Goal: Task Accomplishment & Management: Manage account settings

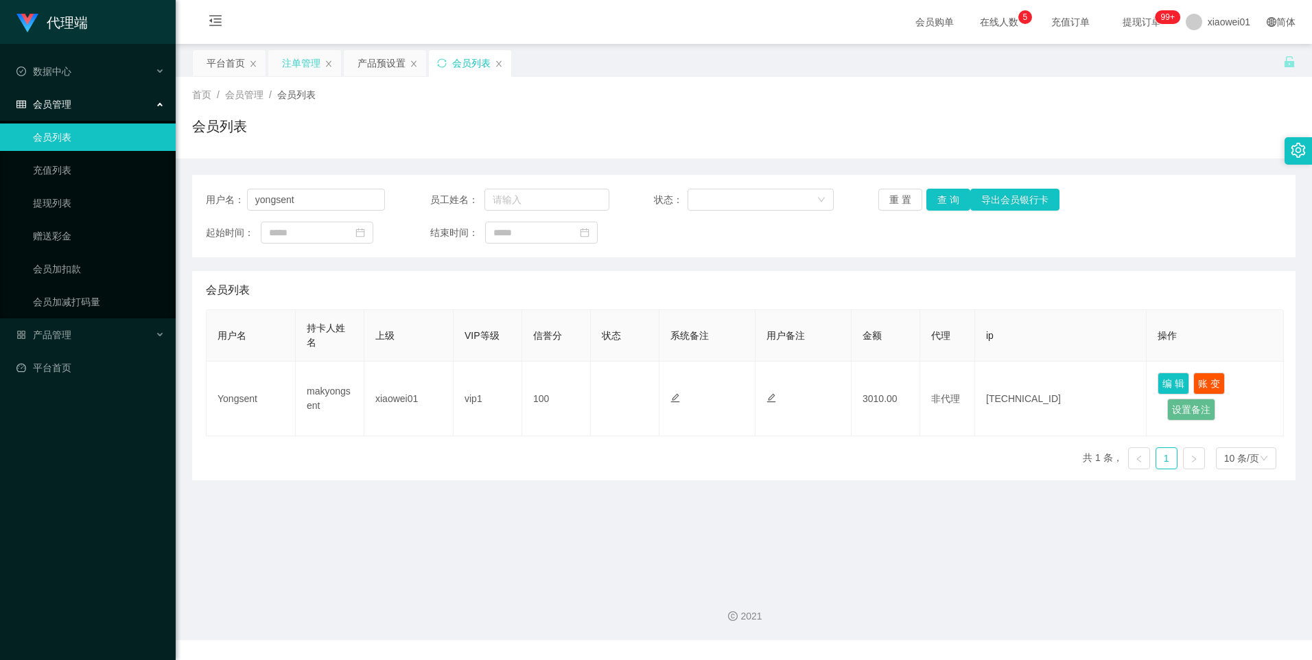
click at [292, 62] on div "注单管理" at bounding box center [301, 63] width 38 height 26
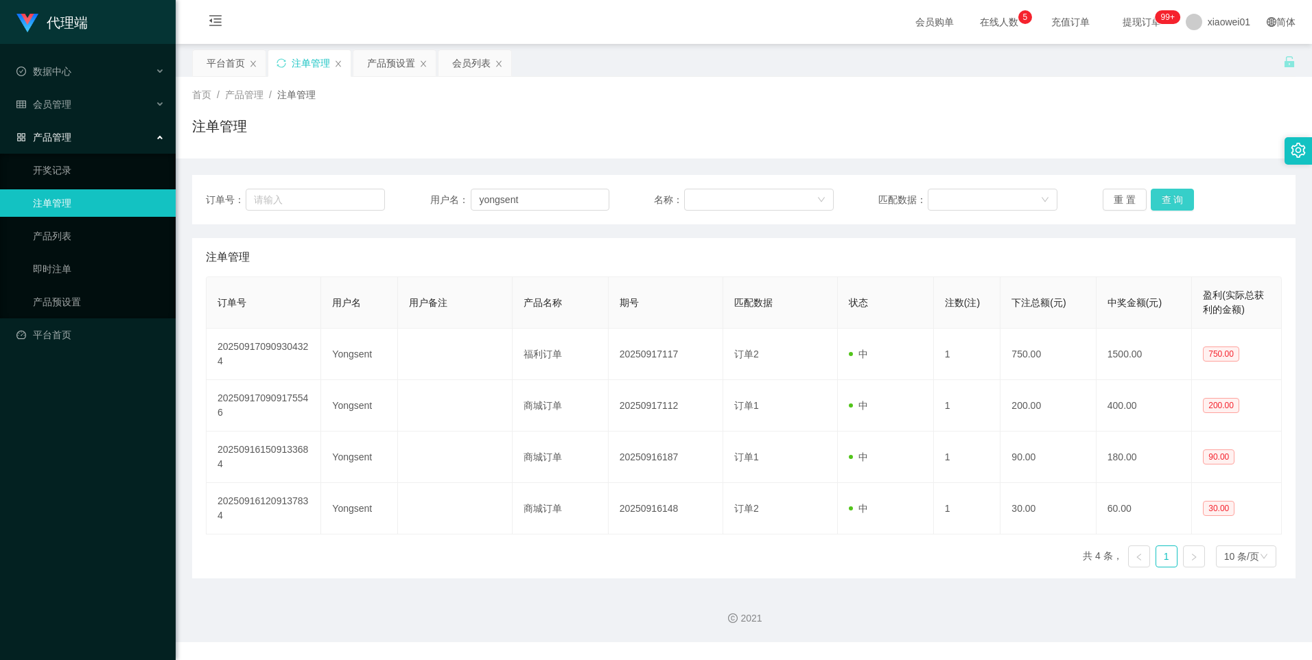
click at [1160, 200] on button "查 询" at bounding box center [1173, 200] width 44 height 22
click at [391, 67] on div "产品预设置" at bounding box center [391, 63] width 48 height 26
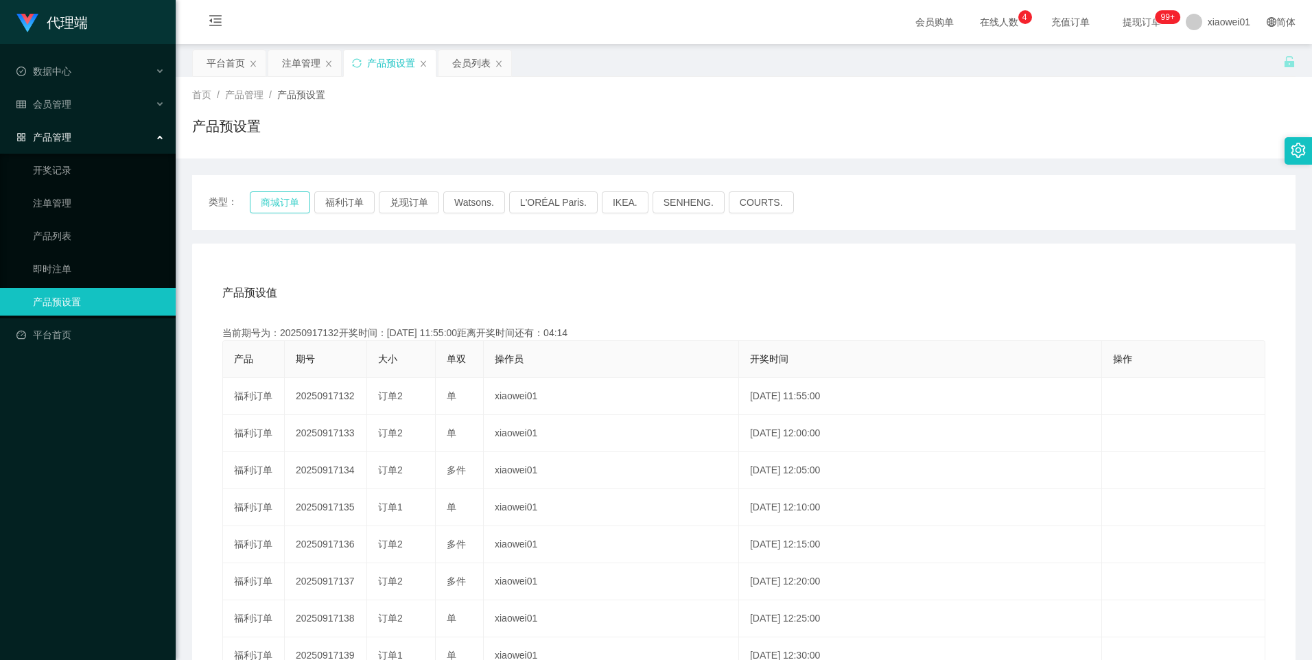
click at [264, 198] on button "商城订单" at bounding box center [280, 202] width 60 height 22
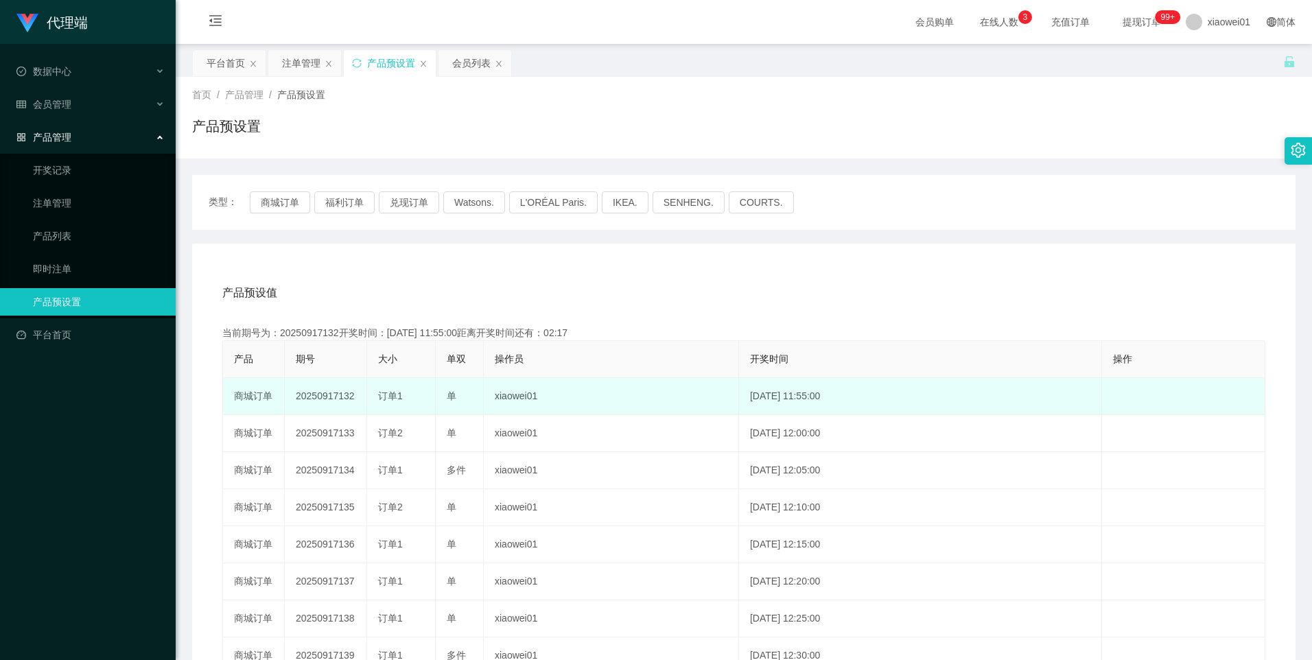
click at [321, 399] on td "20250917132" at bounding box center [326, 396] width 82 height 37
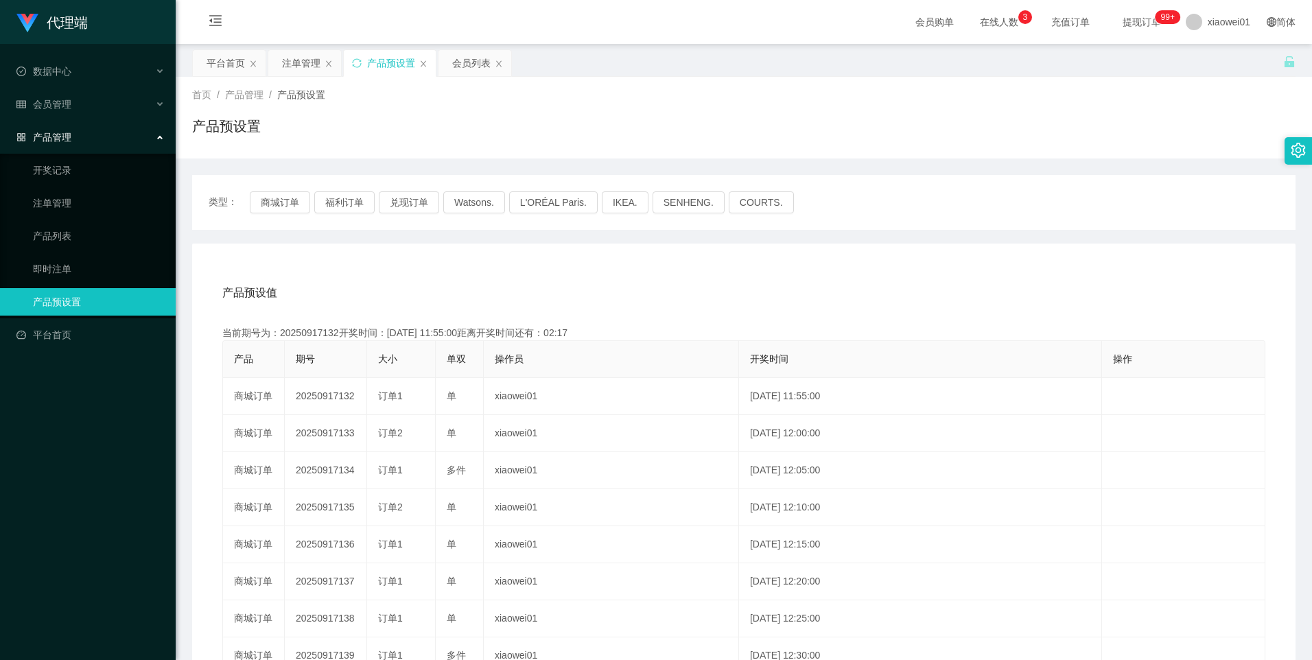
copy td "20250917132"
click at [300, 65] on div "注单管理" at bounding box center [301, 63] width 38 height 26
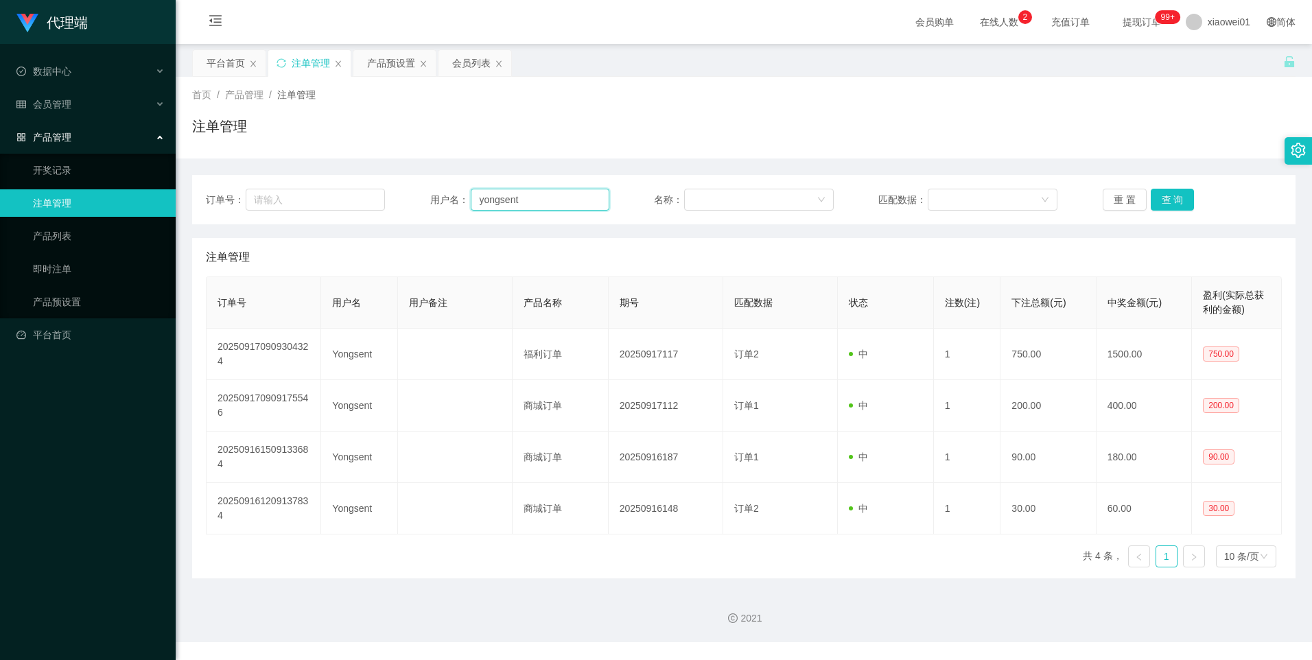
click at [532, 205] on input "yongsent" at bounding box center [540, 200] width 139 height 22
paste input "sharon8821"
type input "sharon8821"
click at [1159, 199] on button "查 询" at bounding box center [1173, 200] width 44 height 22
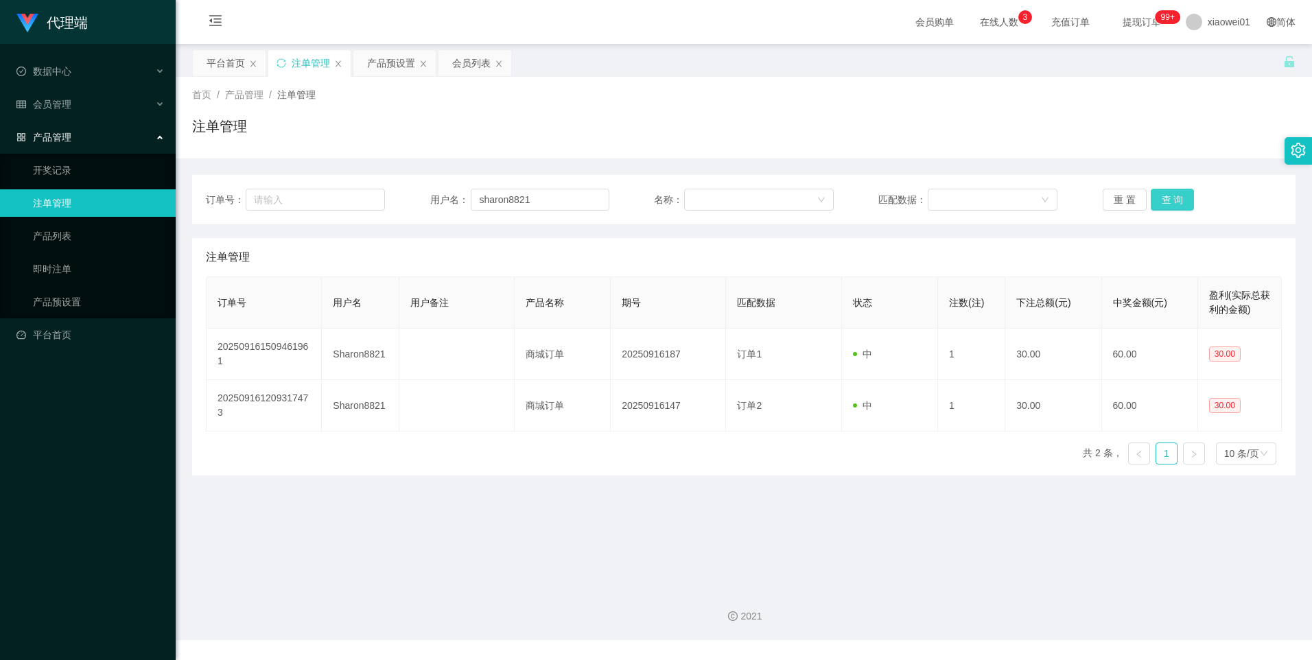
click at [1151, 202] on button "查 询" at bounding box center [1173, 200] width 44 height 22
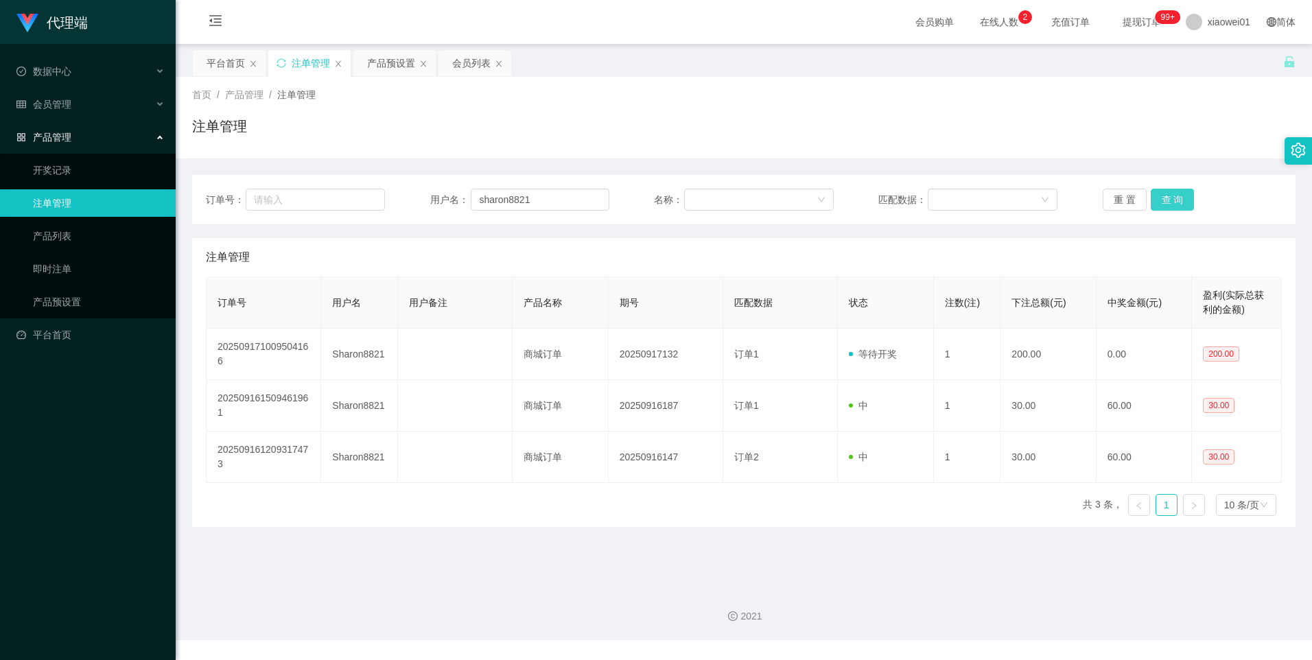
click at [1160, 205] on button "查 询" at bounding box center [1173, 200] width 44 height 22
click at [226, 64] on div "平台首页" at bounding box center [226, 63] width 38 height 26
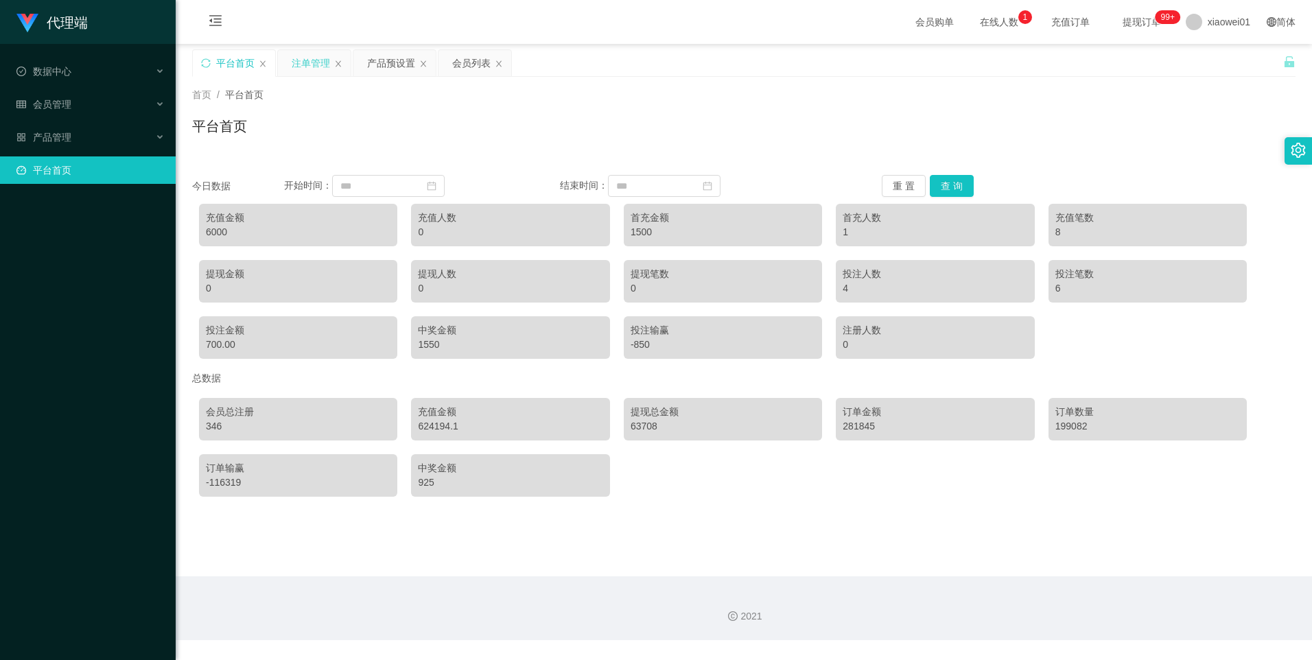
click at [321, 60] on div "注单管理" at bounding box center [311, 63] width 38 height 26
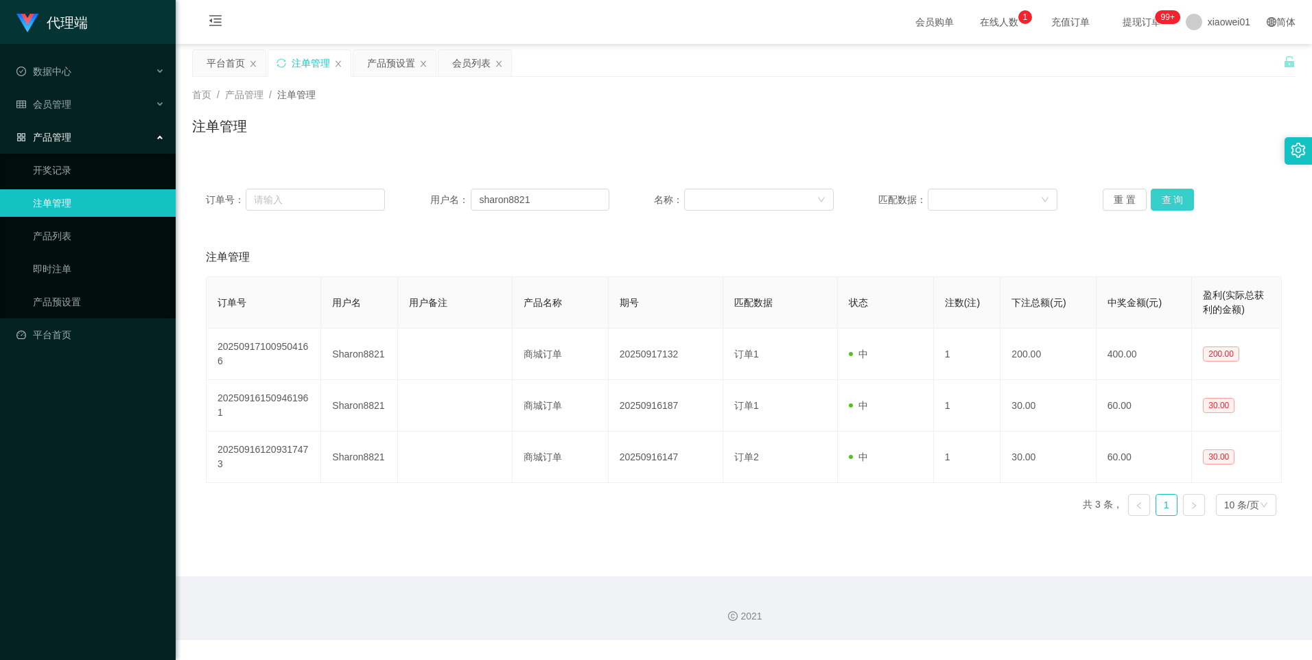
click at [1169, 200] on button "查 询" at bounding box center [1173, 200] width 44 height 22
click at [552, 196] on input "sharon8821" at bounding box center [540, 200] width 139 height 22
click at [464, 58] on div "会员列表" at bounding box center [471, 63] width 38 height 26
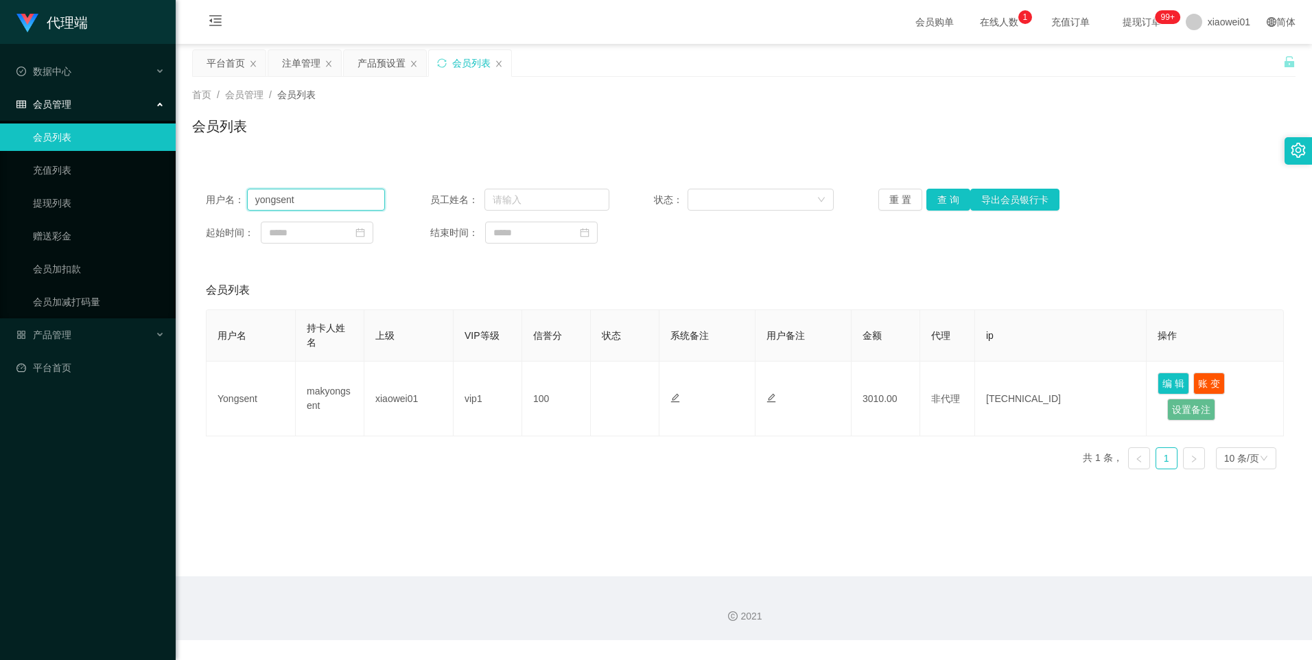
click at [325, 208] on input "yongsent" at bounding box center [316, 200] width 139 height 22
paste input "sharon8821"
type input "sharon8821"
click at [957, 202] on button "查 询" at bounding box center [949, 200] width 44 height 22
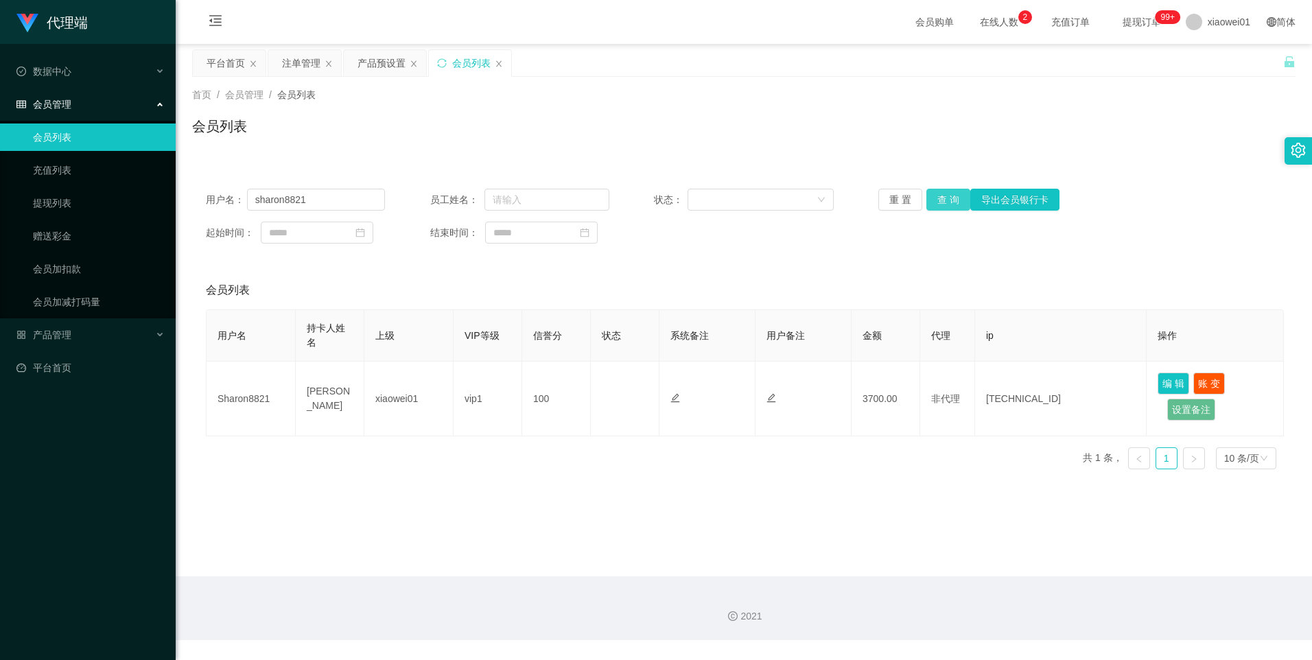
click at [950, 206] on button "查 询" at bounding box center [949, 200] width 44 height 22
click at [379, 66] on div "产品预设置" at bounding box center [382, 63] width 48 height 26
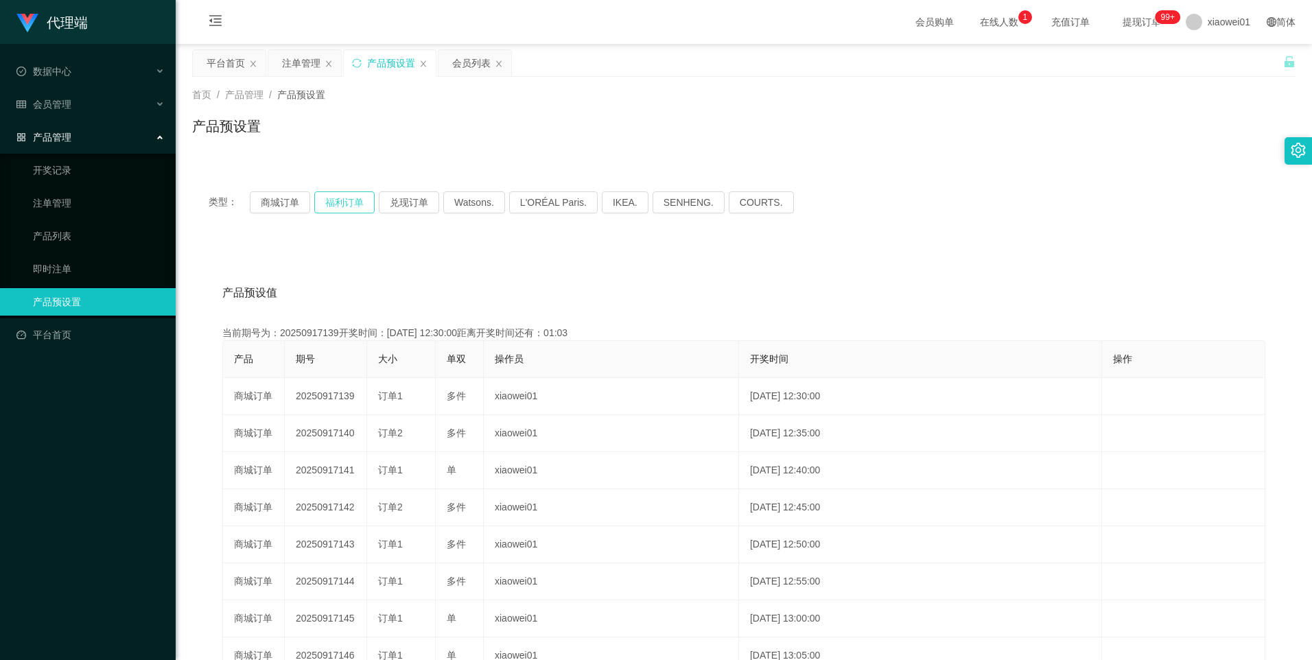
click at [340, 204] on button "福利订单" at bounding box center [344, 202] width 60 height 22
click at [345, 205] on button "福利订单" at bounding box center [344, 202] width 60 height 22
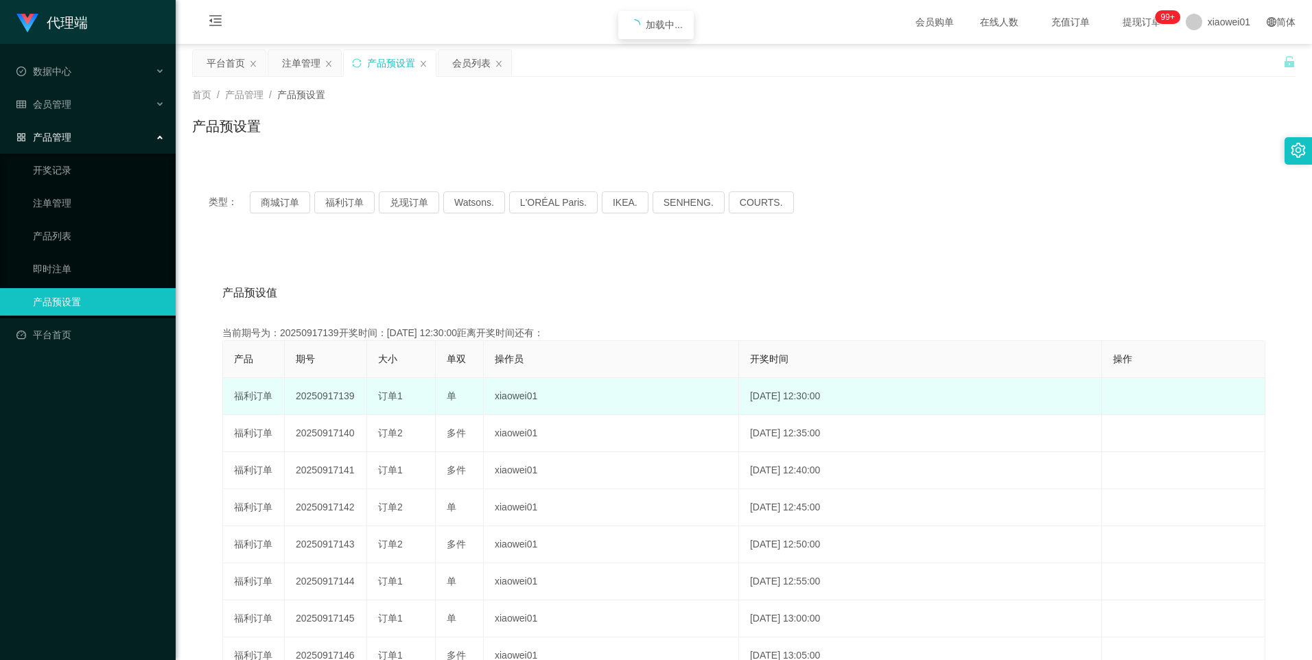
click at [330, 404] on td "20250917139" at bounding box center [326, 396] width 82 height 37
click at [330, 403] on td "20250917139" at bounding box center [326, 396] width 82 height 37
drag, startPoint x: 330, startPoint y: 403, endPoint x: 307, endPoint y: 408, distance: 23.8
click at [307, 408] on td "20250917139" at bounding box center [326, 396] width 82 height 37
click at [332, 391] on td "20250917139" at bounding box center [326, 396] width 82 height 37
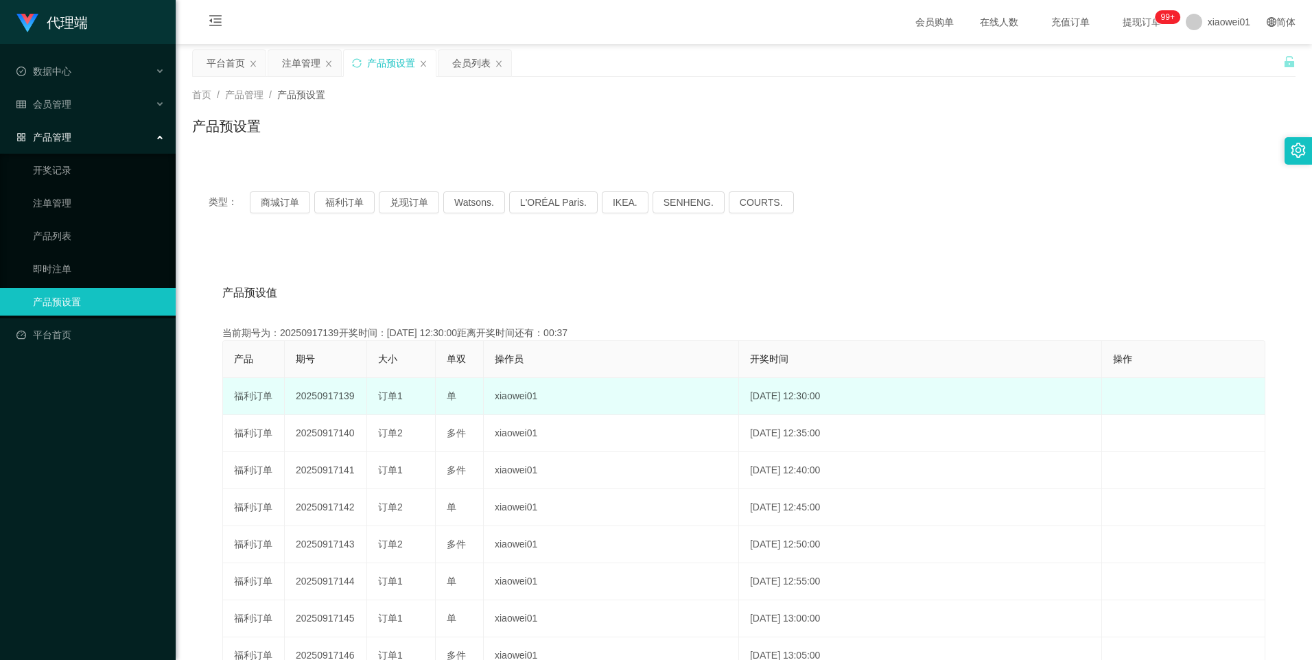
click at [332, 391] on td "20250917139" at bounding box center [326, 396] width 82 height 37
copy td "20250917139"
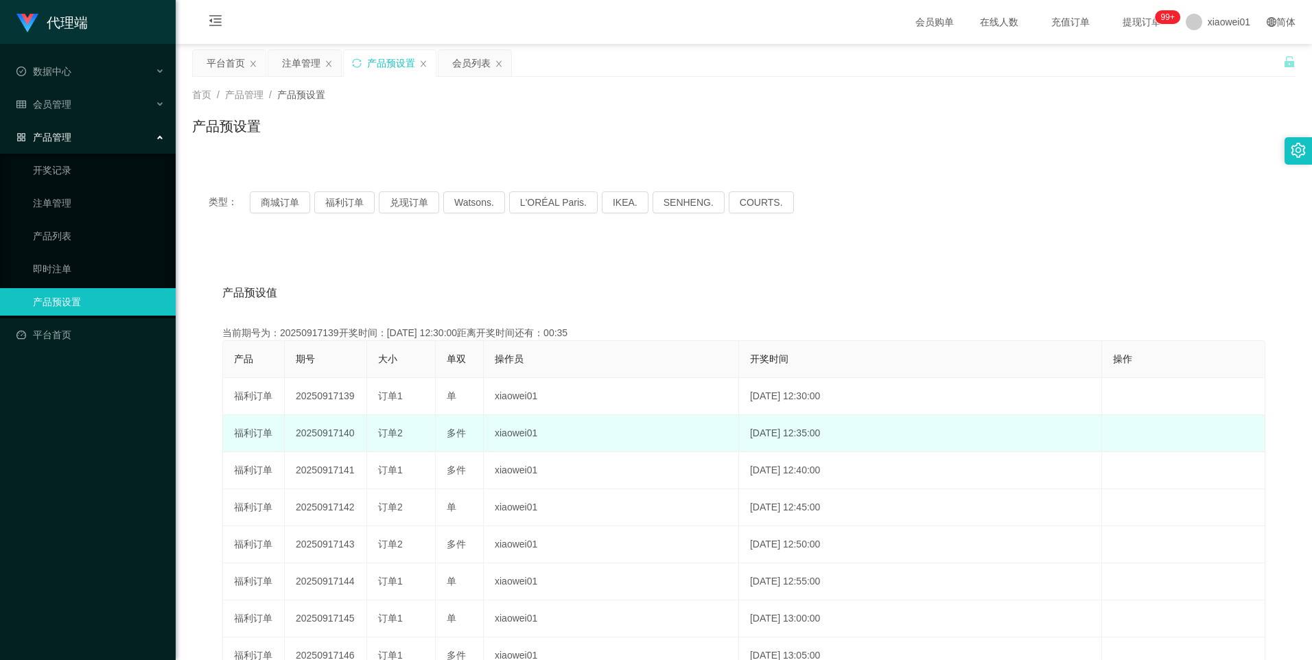
click at [335, 434] on td "20250917140" at bounding box center [326, 433] width 82 height 37
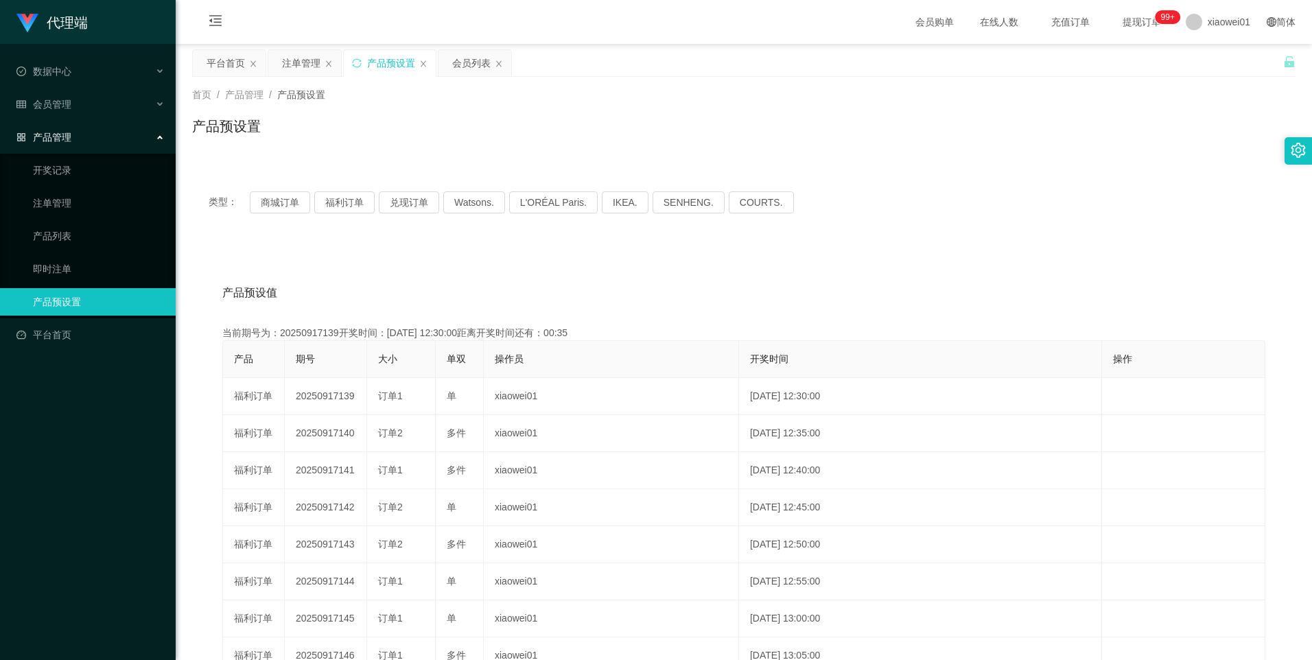
copy td "20250917140"
click at [347, 206] on button "福利订单" at bounding box center [344, 202] width 60 height 22
click at [343, 206] on button "福利订单" at bounding box center [344, 202] width 60 height 22
click at [296, 62] on div "注单管理" at bounding box center [301, 63] width 38 height 26
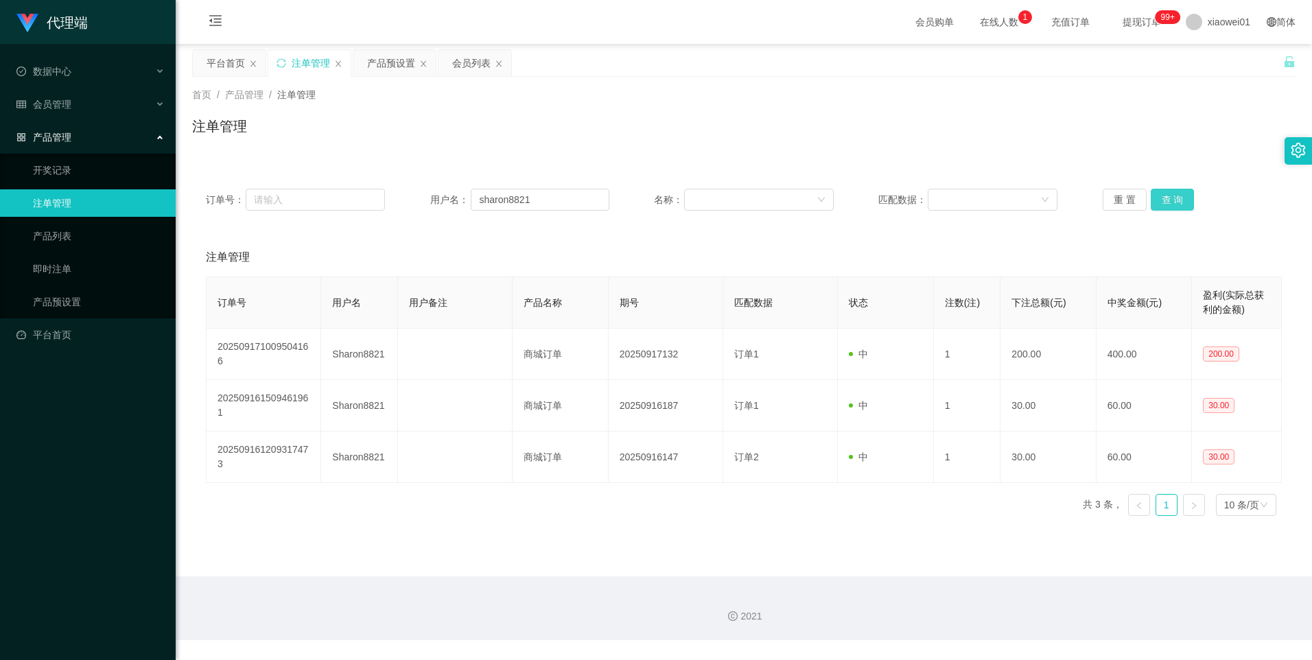
click at [1166, 194] on button "查 询" at bounding box center [1173, 200] width 44 height 22
click at [1171, 201] on button "查 询" at bounding box center [1173, 200] width 44 height 22
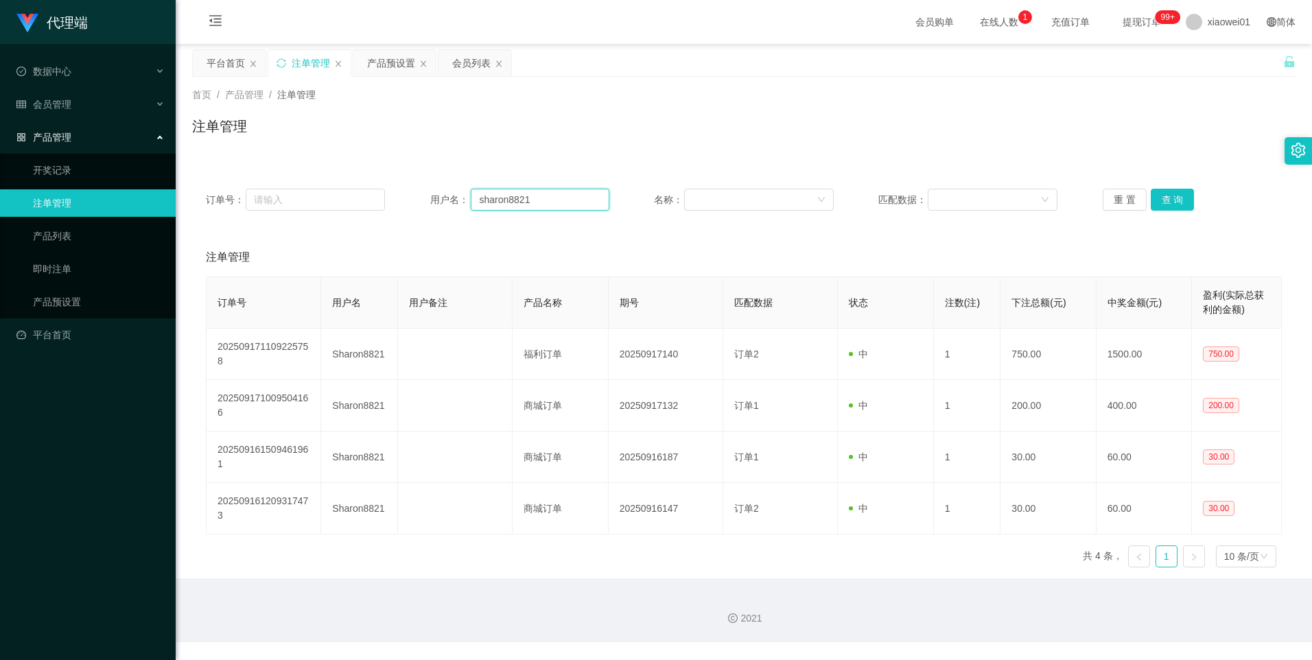
click at [550, 202] on input "sharon8821" at bounding box center [540, 200] width 139 height 22
click at [463, 59] on div "会员列表" at bounding box center [471, 63] width 38 height 26
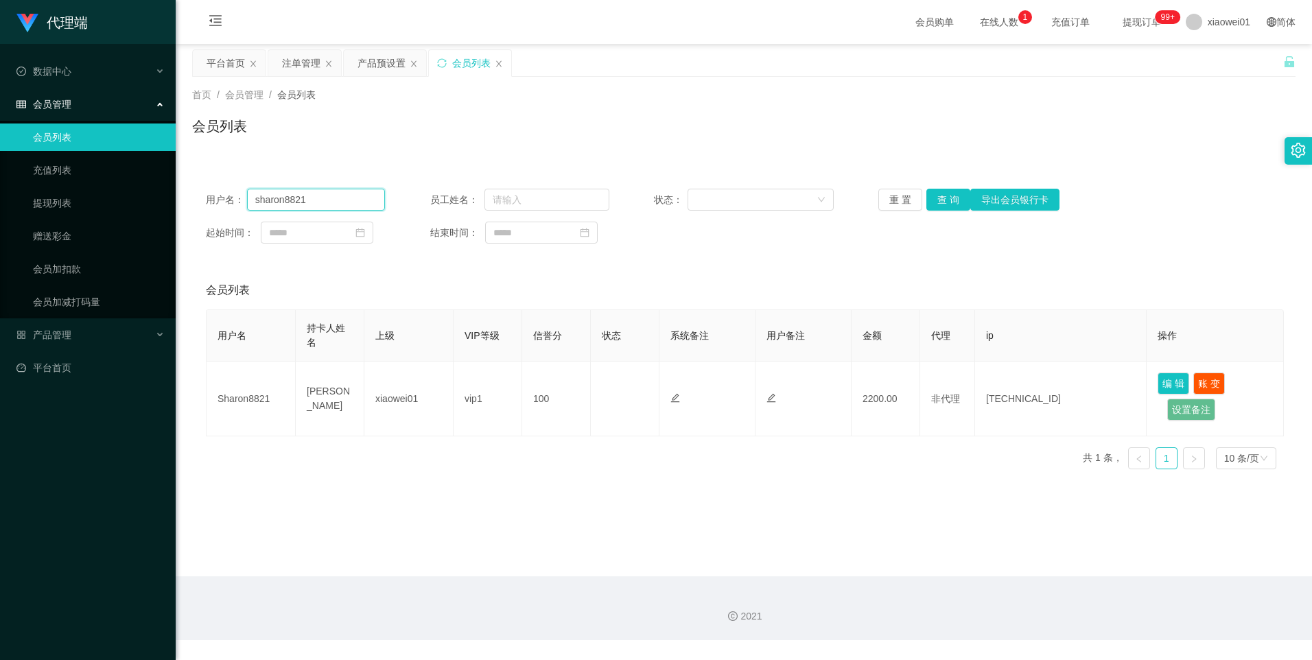
click at [336, 204] on input "sharon8821" at bounding box center [316, 200] width 139 height 22
click at [946, 202] on button "查 询" at bounding box center [949, 200] width 44 height 22
click at [371, 56] on div "产品预设置" at bounding box center [382, 63] width 48 height 26
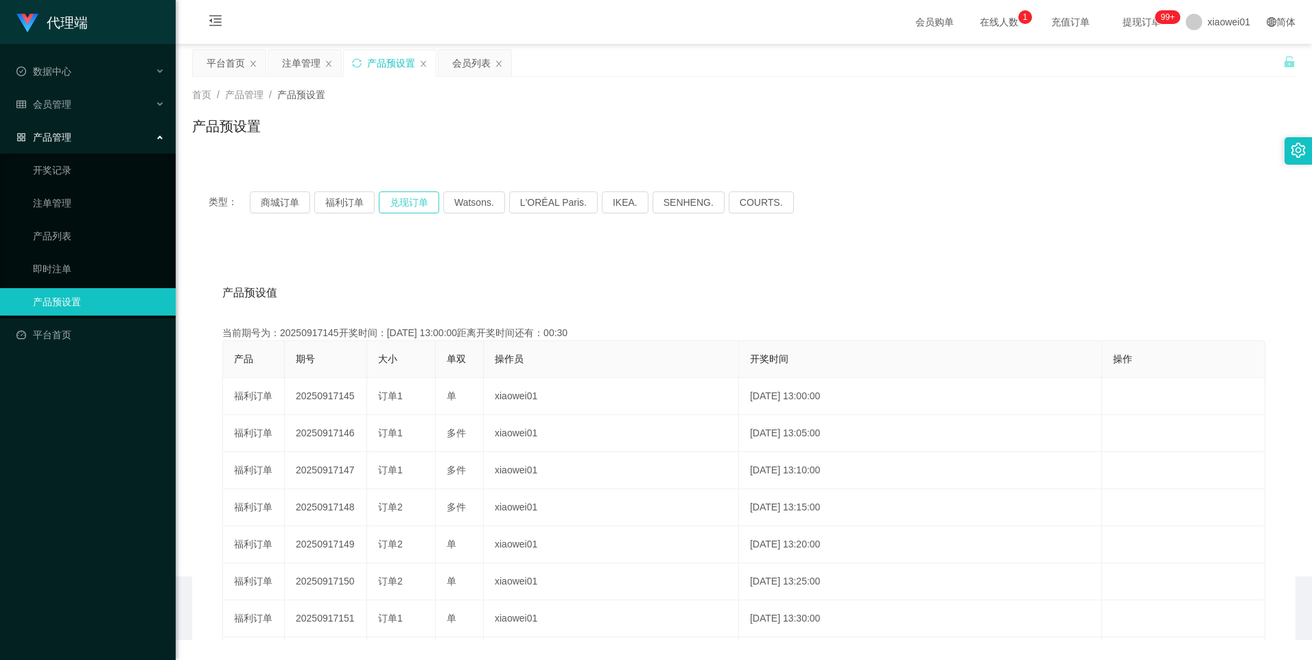
click at [410, 197] on button "兑现订单" at bounding box center [409, 202] width 60 height 22
click at [409, 198] on button "兑现订单" at bounding box center [409, 202] width 60 height 22
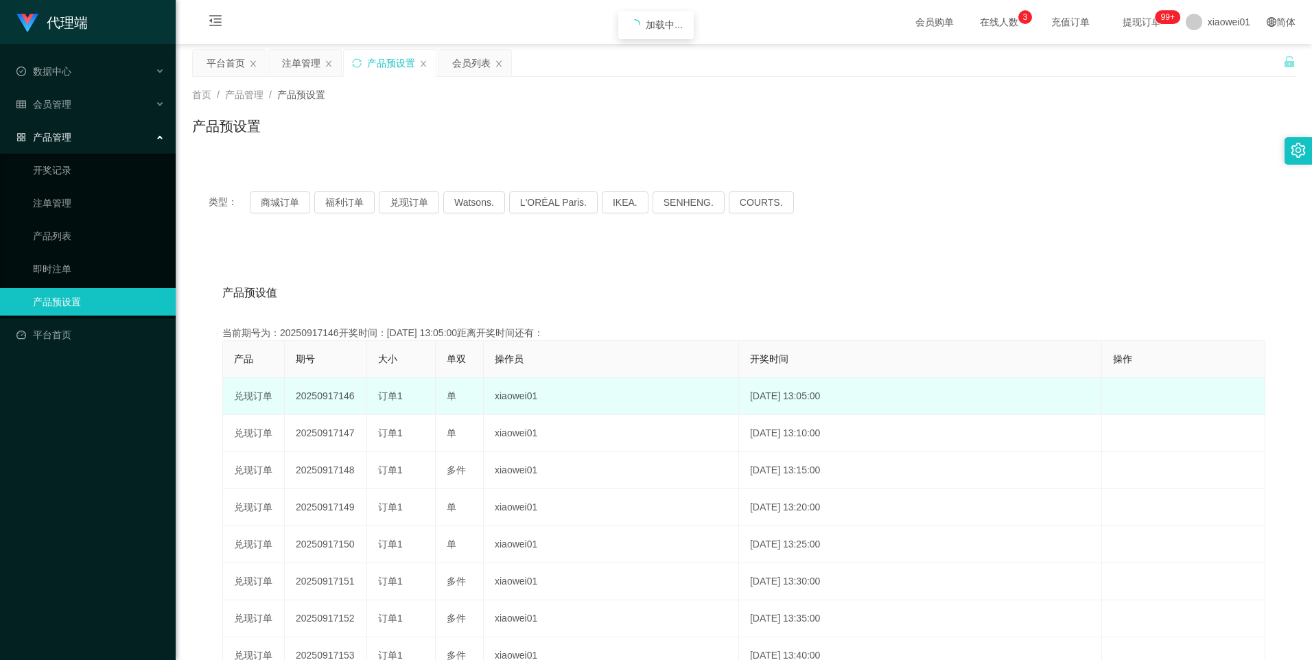
click at [329, 400] on td "20250917146" at bounding box center [326, 396] width 82 height 37
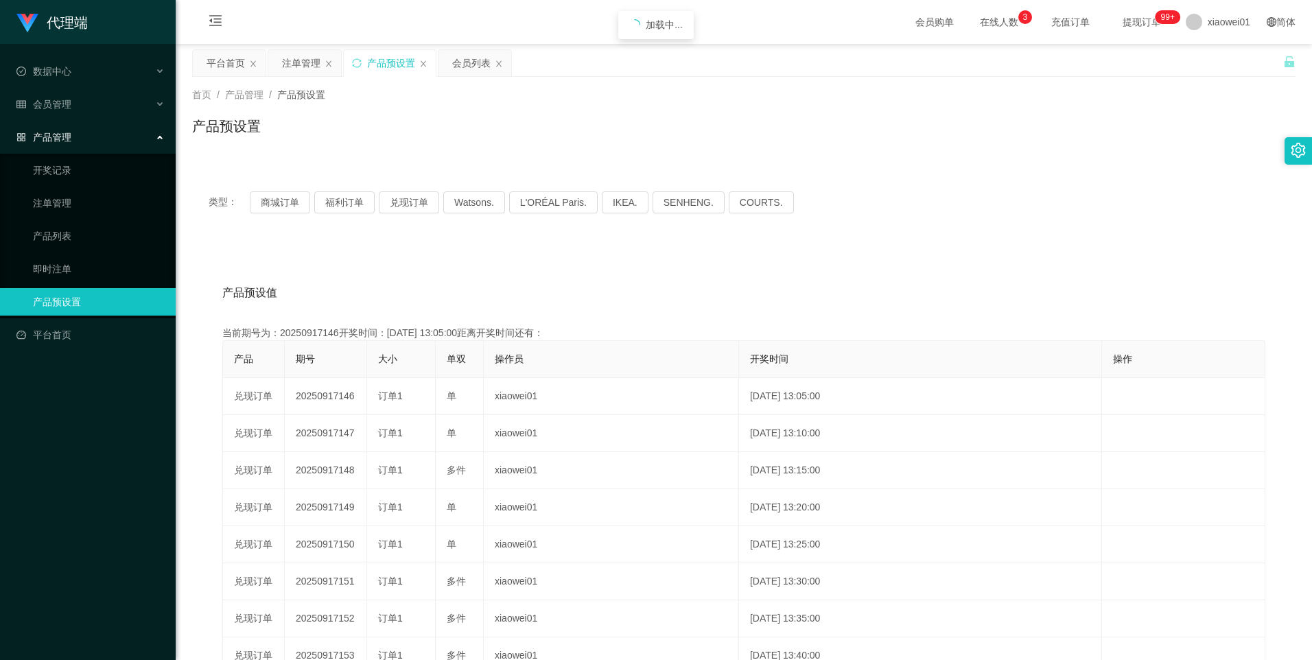
copy td "20250917146"
drag, startPoint x: 301, startPoint y: 61, endPoint x: 312, endPoint y: 79, distance: 21.0
click at [301, 61] on div "注单管理" at bounding box center [301, 63] width 38 height 26
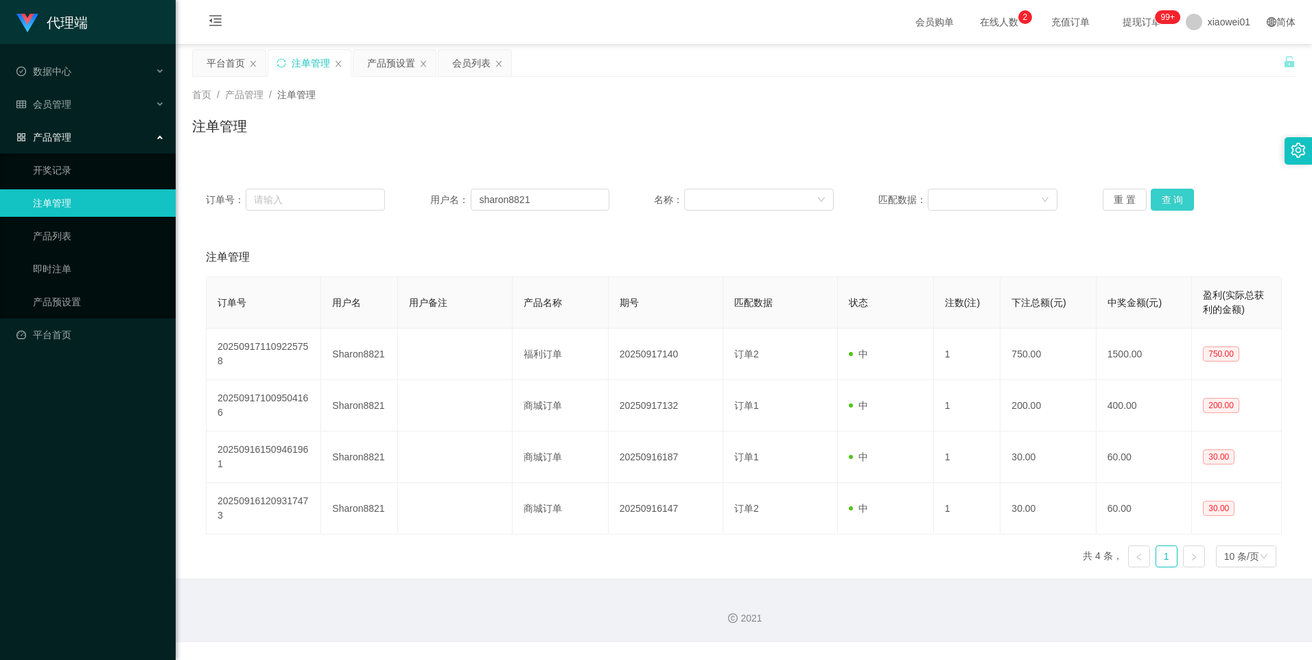
click at [1159, 194] on button "查 询" at bounding box center [1173, 200] width 44 height 22
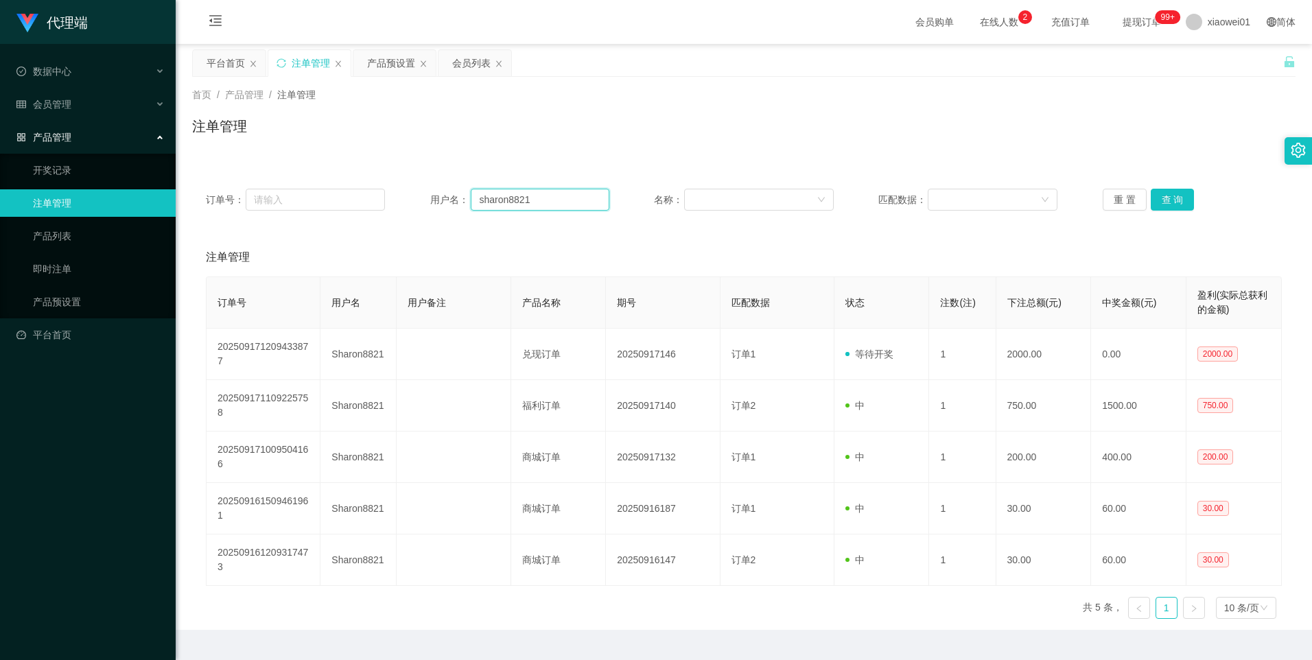
click at [555, 199] on input "sharon8821" at bounding box center [540, 200] width 139 height 22
click at [555, 198] on input "sharon8821" at bounding box center [540, 200] width 139 height 22
paste input "yongsent"
type input "yongsent"
click at [1159, 198] on button "查 询" at bounding box center [1173, 200] width 44 height 22
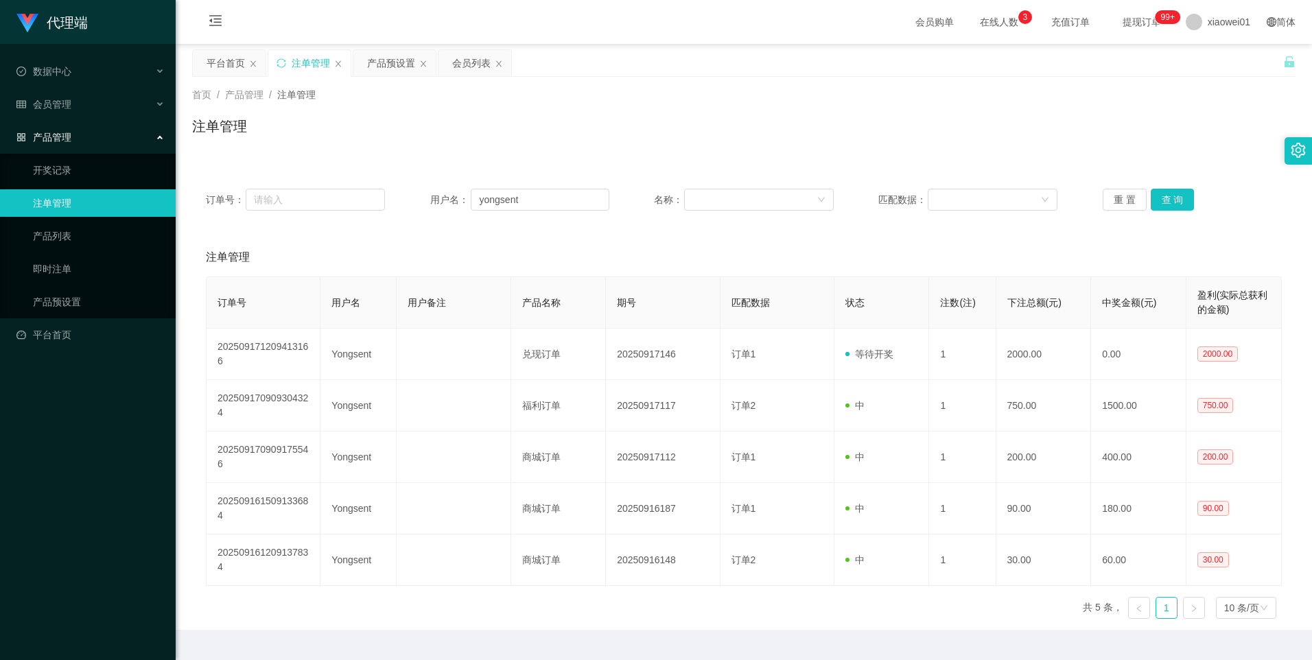
drag, startPoint x: 375, startPoint y: 60, endPoint x: 434, endPoint y: 205, distance: 155.5
click at [375, 60] on div "产品预设置" at bounding box center [391, 63] width 48 height 26
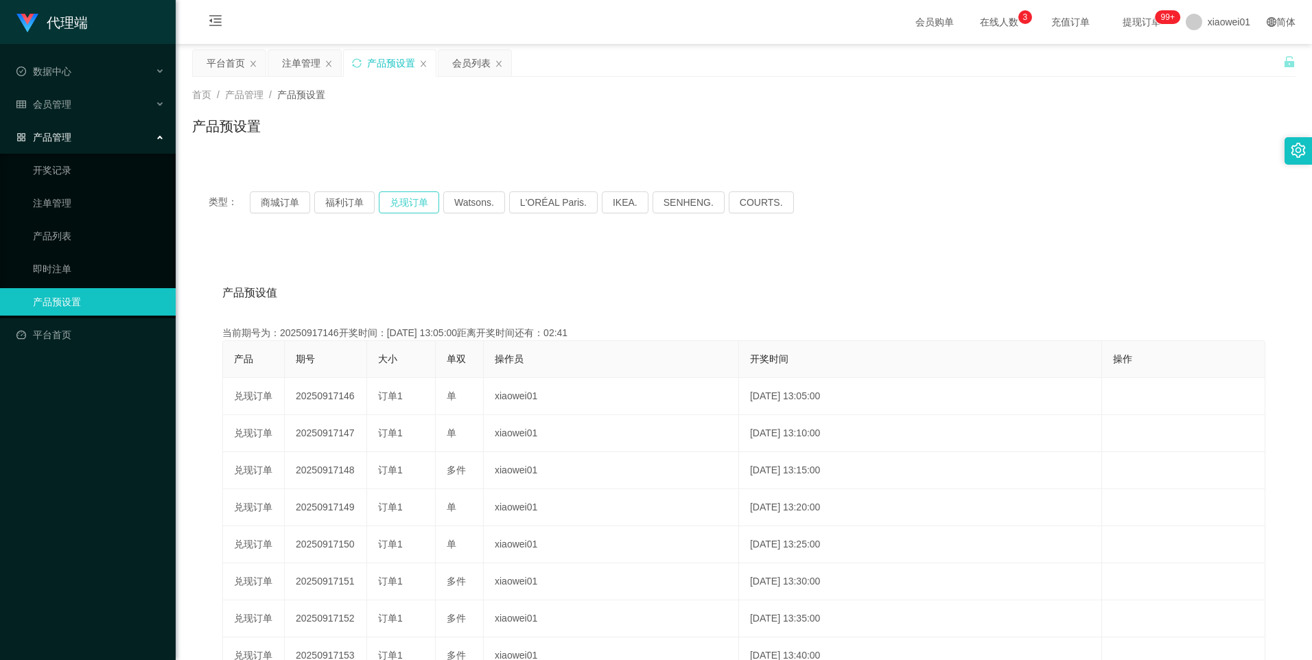
click at [399, 200] on button "兑现订单" at bounding box center [409, 202] width 60 height 22
click at [411, 209] on button "兑现订单" at bounding box center [409, 202] width 60 height 22
click at [300, 60] on div "注单管理" at bounding box center [301, 63] width 38 height 26
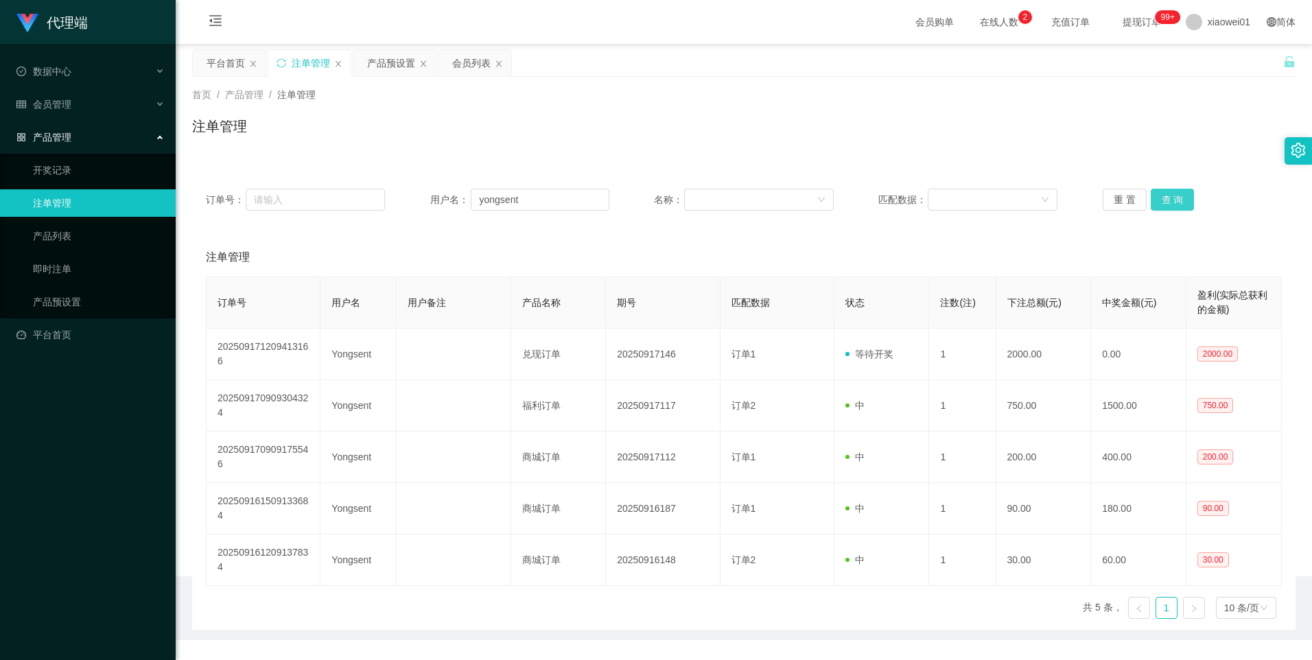
click at [1165, 199] on button "查 询" at bounding box center [1173, 200] width 44 height 22
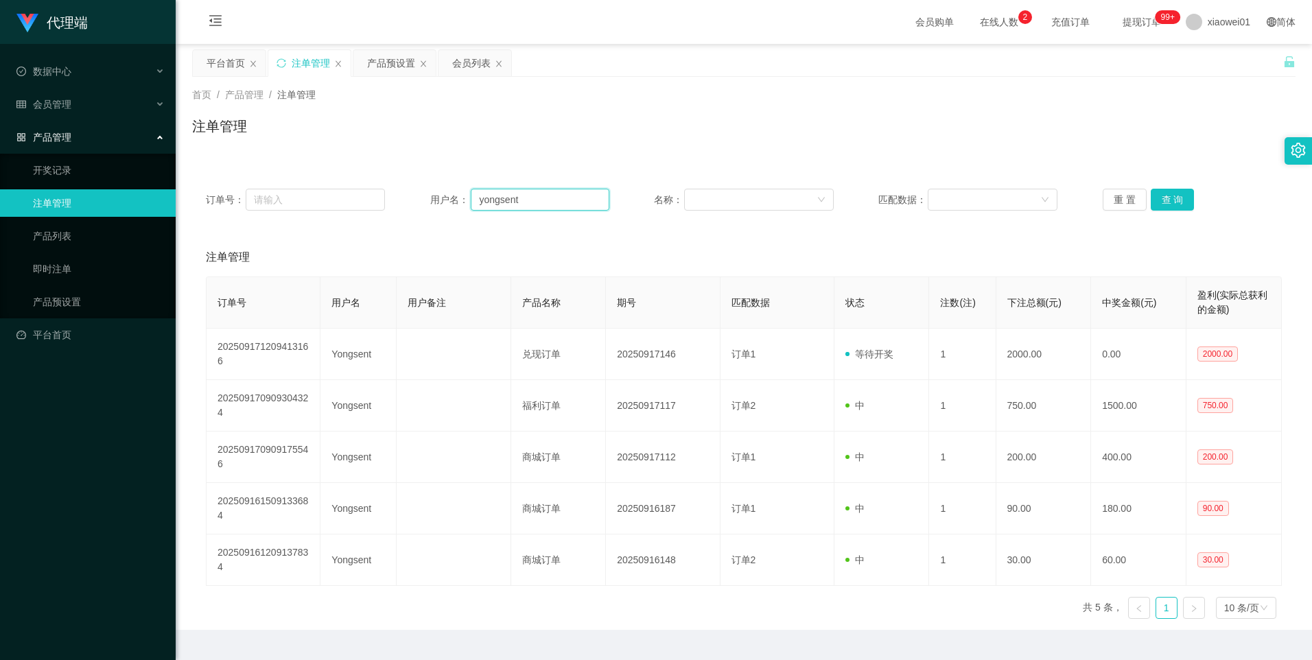
click at [552, 200] on input "yongsent" at bounding box center [540, 200] width 139 height 22
paste input "sharon8821"
type input "sharon8821"
click at [1167, 192] on button "查 询" at bounding box center [1173, 200] width 44 height 22
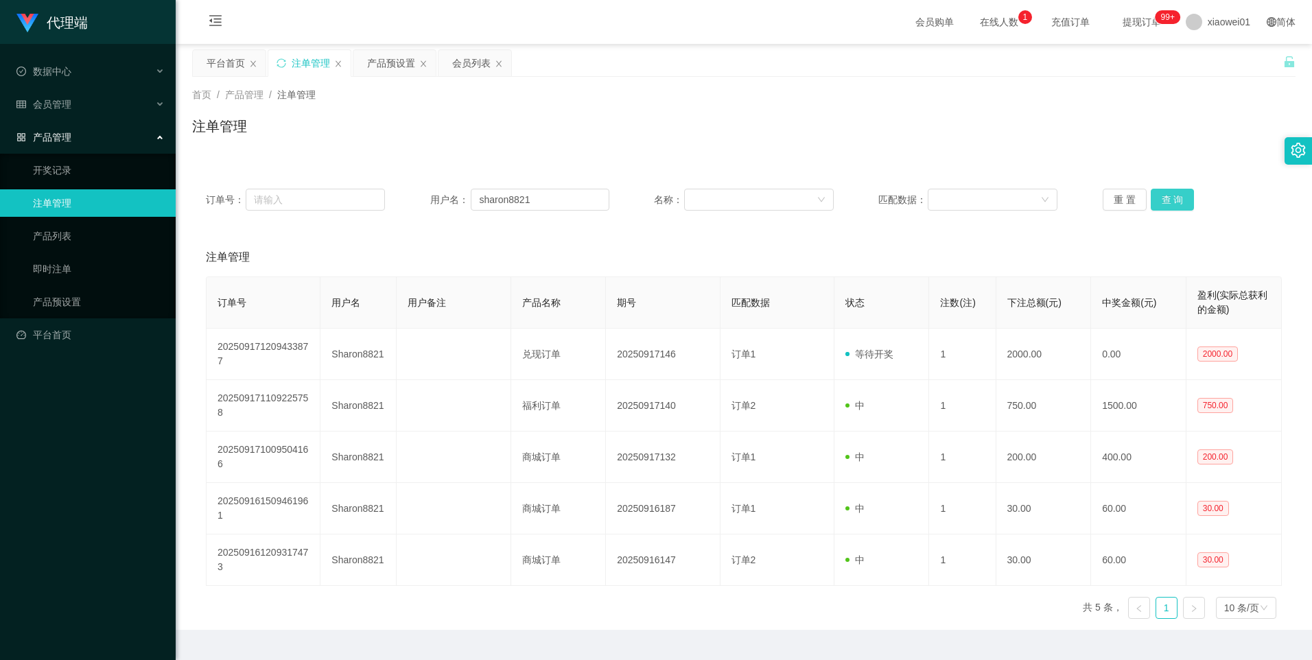
click at [1166, 198] on button "查 询" at bounding box center [1173, 200] width 44 height 22
click at [552, 201] on input "sharon8821" at bounding box center [540, 200] width 139 height 22
paste input "yongsent"
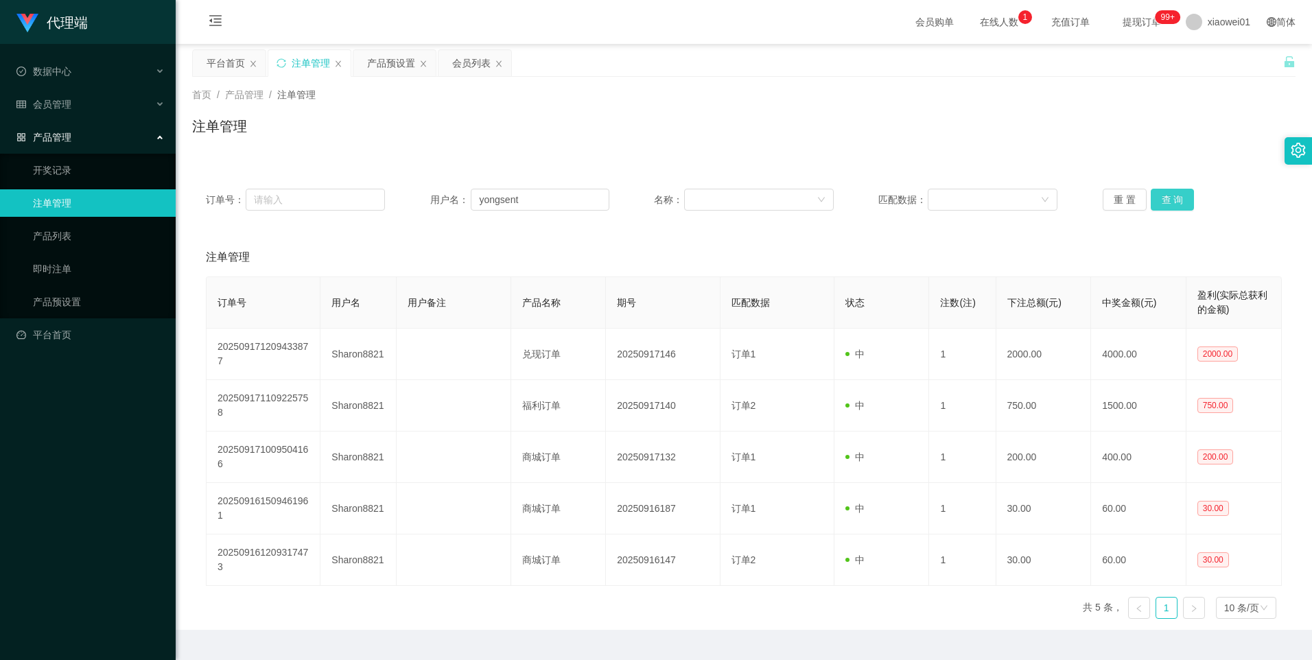
click at [1178, 202] on button "查 询" at bounding box center [1173, 200] width 44 height 22
click at [542, 191] on input "yongsent" at bounding box center [540, 200] width 139 height 22
paste input "sharon8821"
type input "sharon8821"
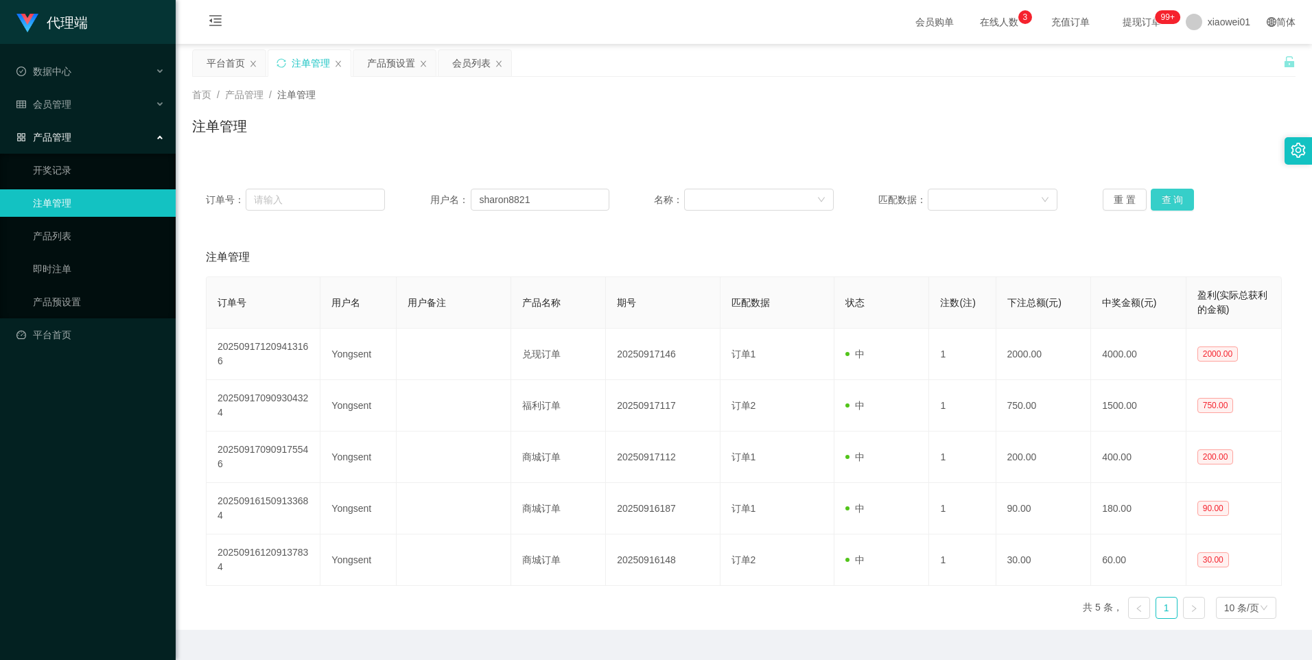
click at [1167, 200] on button "查 询" at bounding box center [1173, 200] width 44 height 22
click at [475, 66] on div "会员列表" at bounding box center [471, 63] width 38 height 26
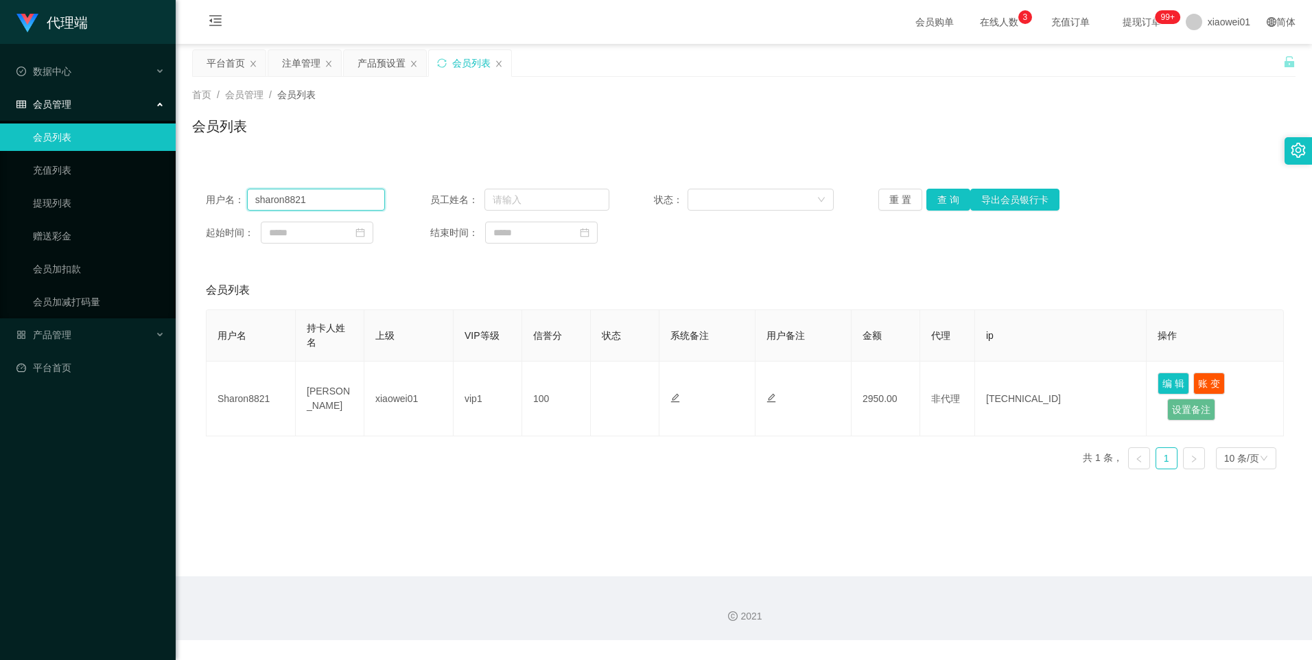
click at [338, 205] on input "sharon8821" at bounding box center [316, 200] width 139 height 22
click at [939, 205] on button "查 询" at bounding box center [949, 200] width 44 height 22
click at [329, 196] on input "sharon8821" at bounding box center [316, 200] width 139 height 22
click at [331, 196] on input "sharon8821" at bounding box center [316, 200] width 139 height 22
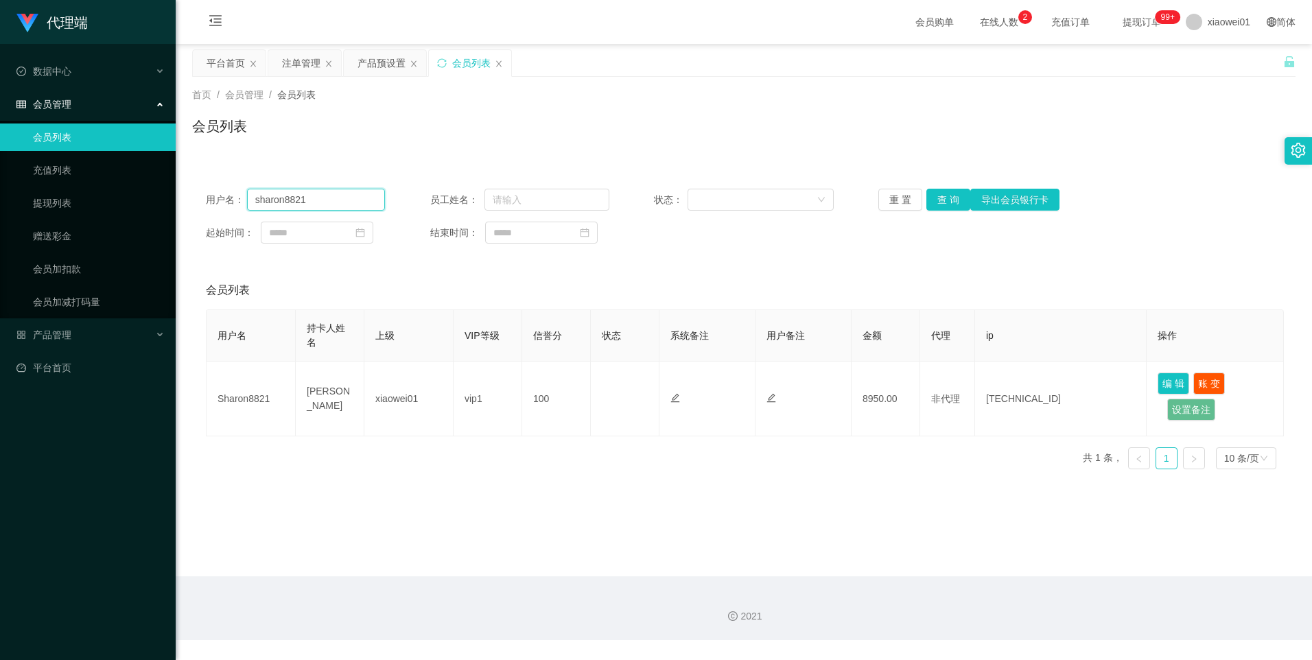
click at [331, 196] on input "sharon8821" at bounding box center [316, 200] width 139 height 22
paste input "yongsent"
click at [934, 202] on button "查 询" at bounding box center [949, 200] width 44 height 22
click at [321, 204] on input "yongsent" at bounding box center [316, 200] width 139 height 22
paste input "sharon8821"
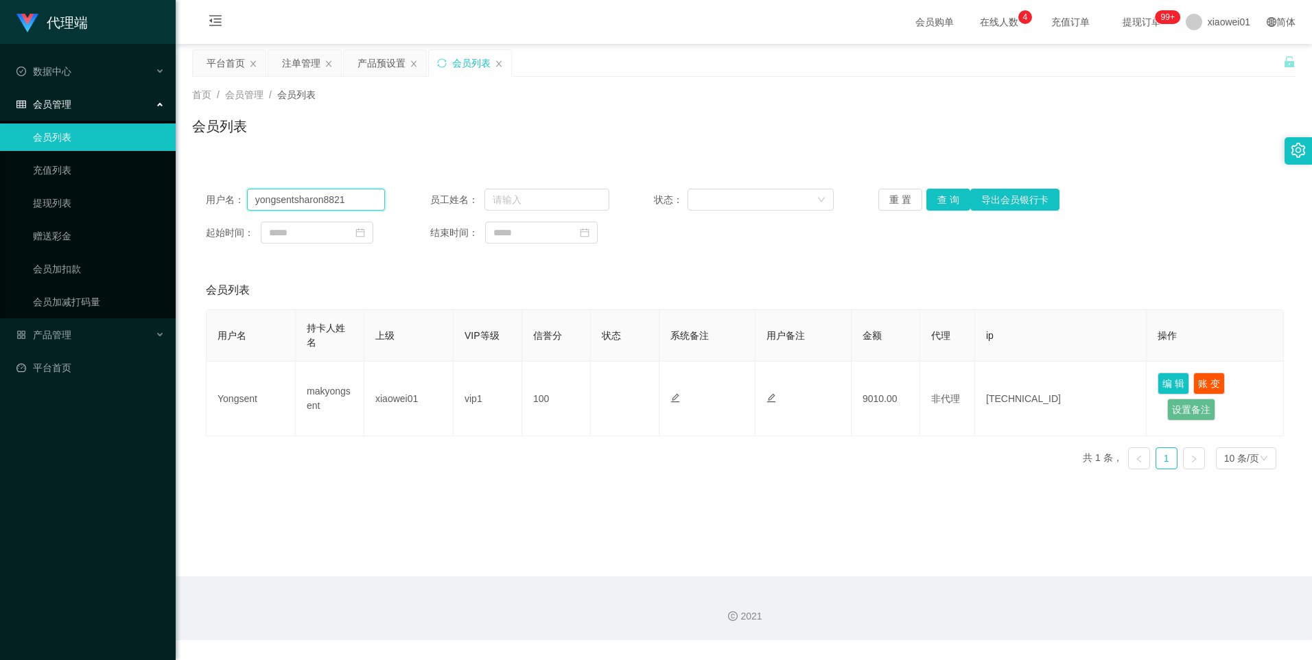
drag, startPoint x: 294, startPoint y: 201, endPoint x: 234, endPoint y: 204, distance: 59.8
click at [234, 204] on div "用户名： yongsentsharon8821" at bounding box center [295, 200] width 179 height 22
type input "sharon8821"
click at [945, 204] on button "查 询" at bounding box center [949, 200] width 44 height 22
